Goal: Task Accomplishment & Management: Manage account settings

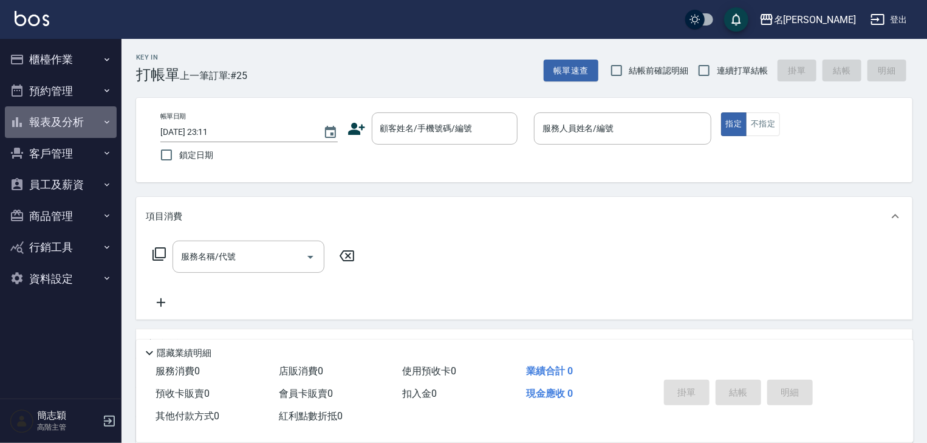
click at [103, 120] on icon "button" at bounding box center [107, 122] width 10 height 10
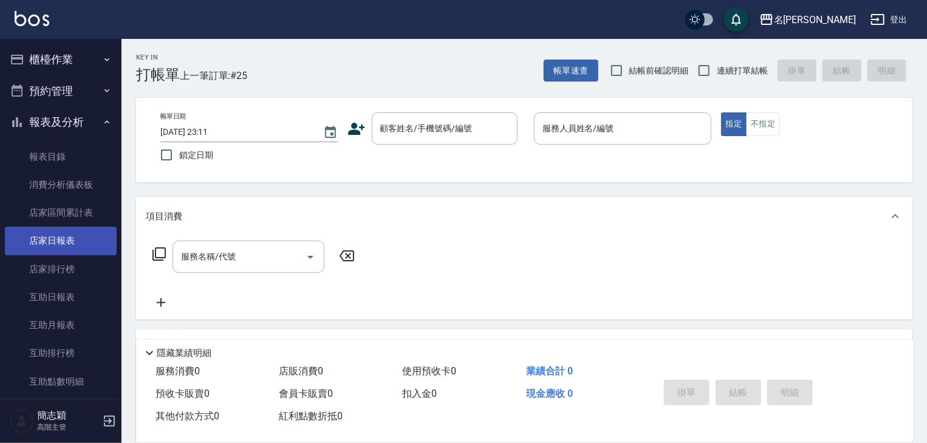
click at [61, 244] on link "店家日報表" at bounding box center [61, 241] width 112 height 28
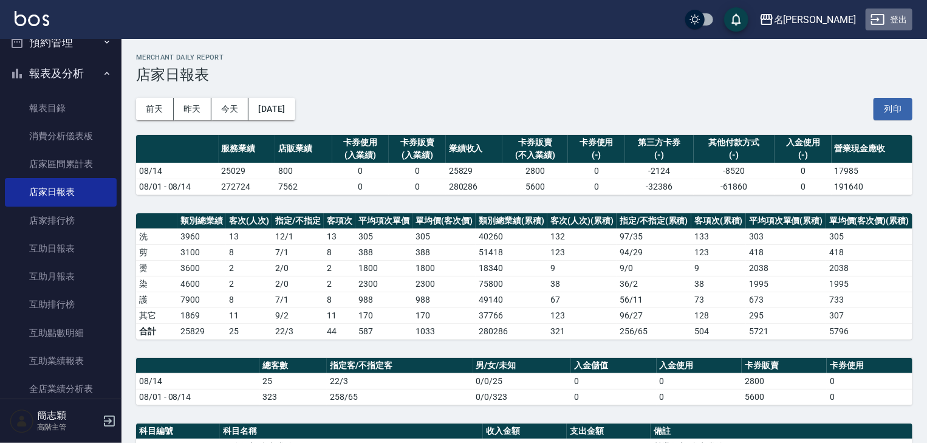
click at [901, 18] on button "登出" at bounding box center [889, 20] width 47 height 22
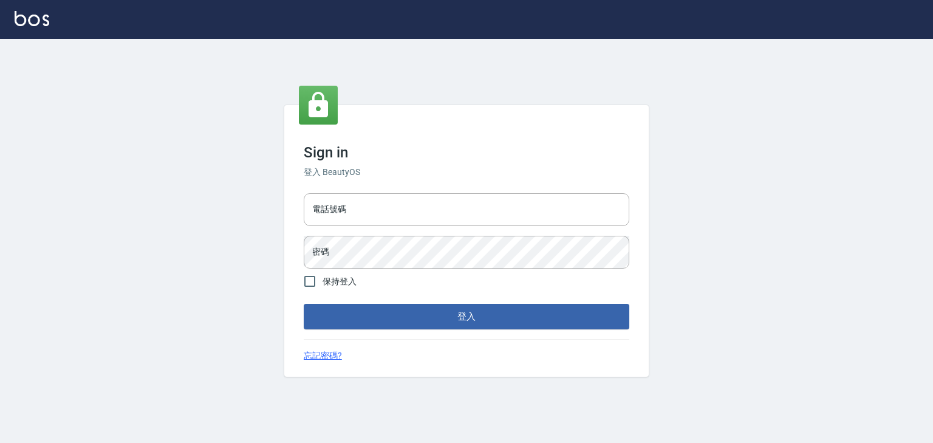
type input "0952331713"
